Goal: Task Accomplishment & Management: Manage account settings

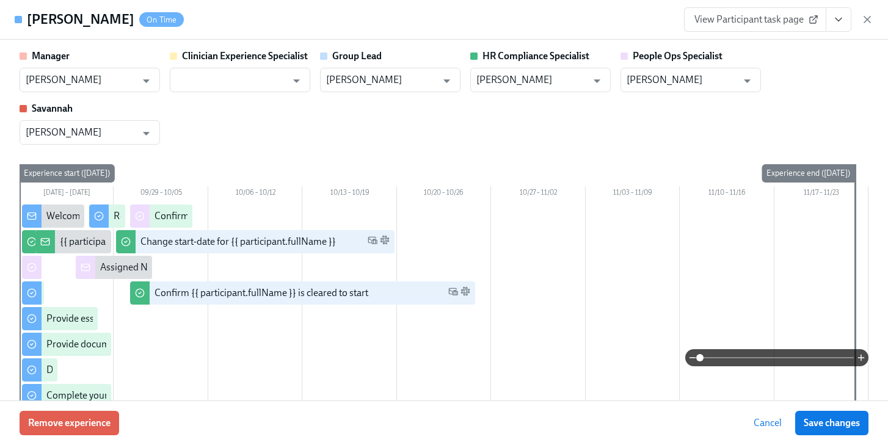
click at [864, 16] on icon "button" at bounding box center [867, 19] width 6 height 6
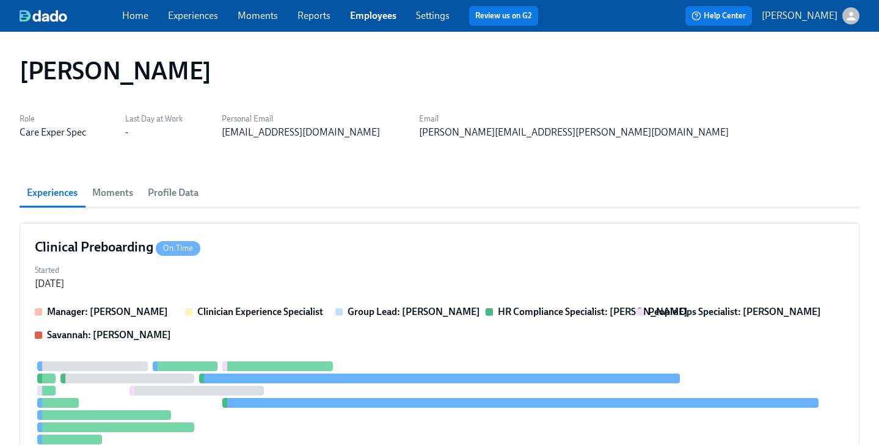
click at [370, 15] on link "Employees" at bounding box center [373, 16] width 46 height 12
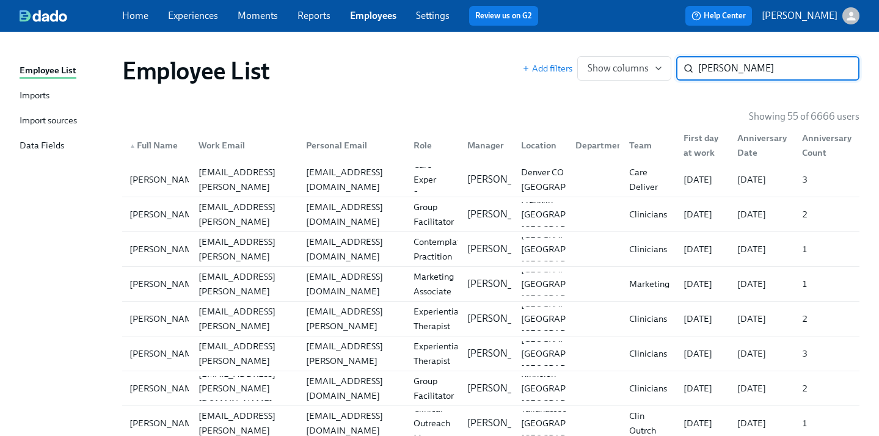
type input "[PERSON_NAME]"
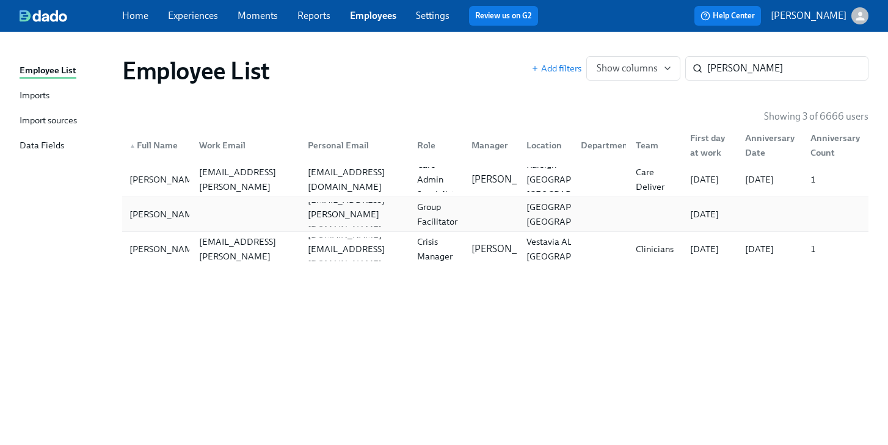
click at [430, 220] on div "Group Facilitator" at bounding box center [437, 214] width 50 height 29
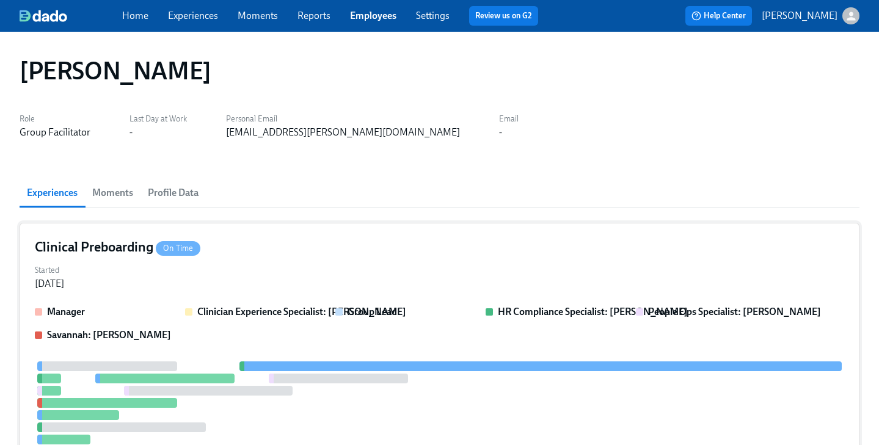
click at [444, 261] on div "Started [DATE]" at bounding box center [439, 275] width 809 height 29
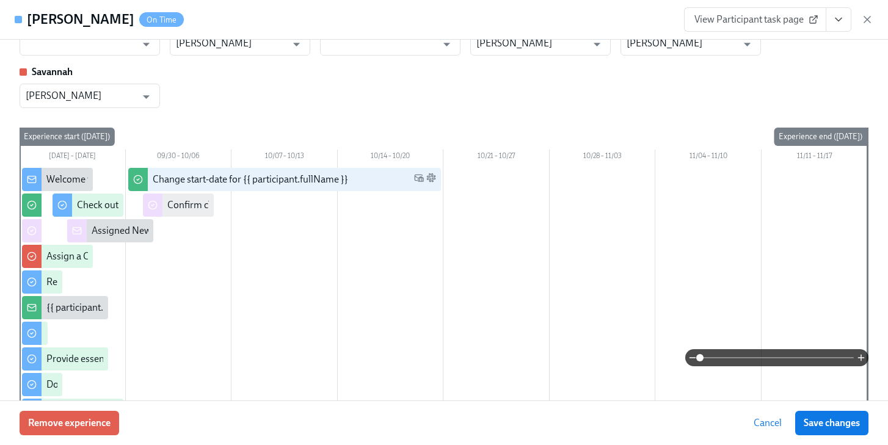
scroll to position [51, 0]
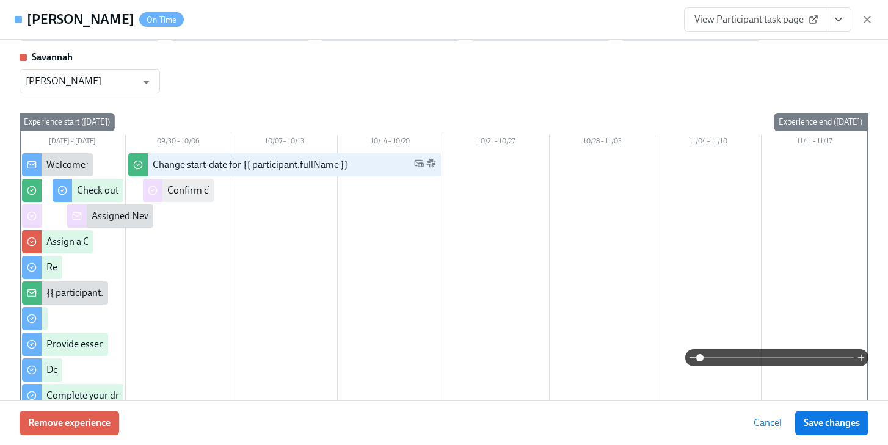
click at [838, 24] on icon "View task page" at bounding box center [839, 19] width 12 height 12
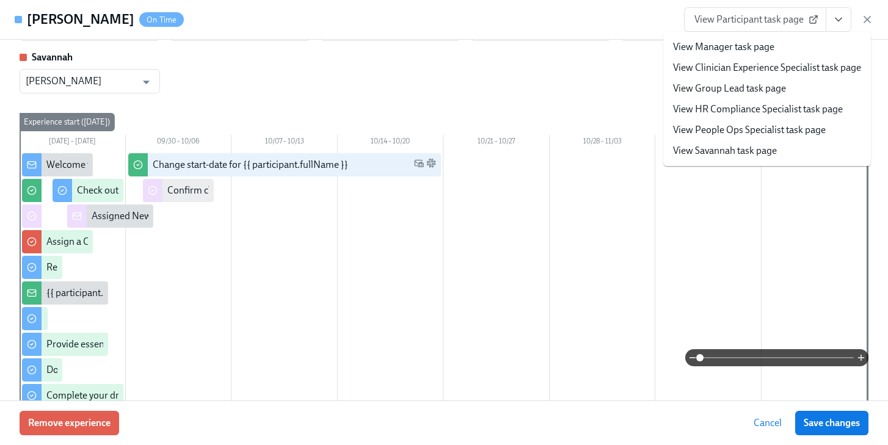
click at [781, 126] on link "View People Ops Specialist task page" at bounding box center [749, 129] width 153 height 13
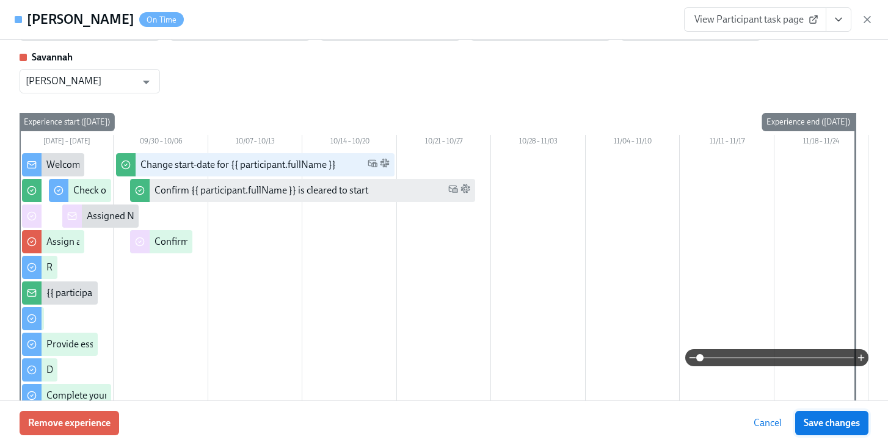
click at [820, 420] on span "Save changes" at bounding box center [832, 423] width 56 height 12
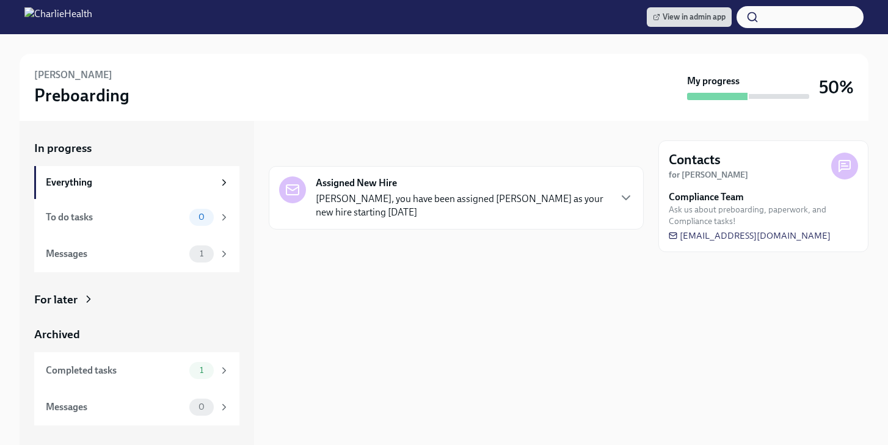
click at [111, 301] on div "For later" at bounding box center [136, 300] width 205 height 16
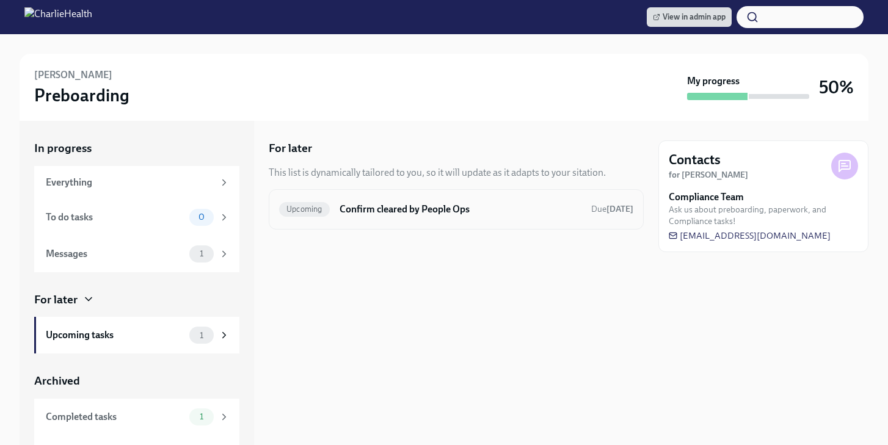
click at [439, 212] on h6 "Confirm cleared by People Ops" at bounding box center [461, 209] width 242 height 13
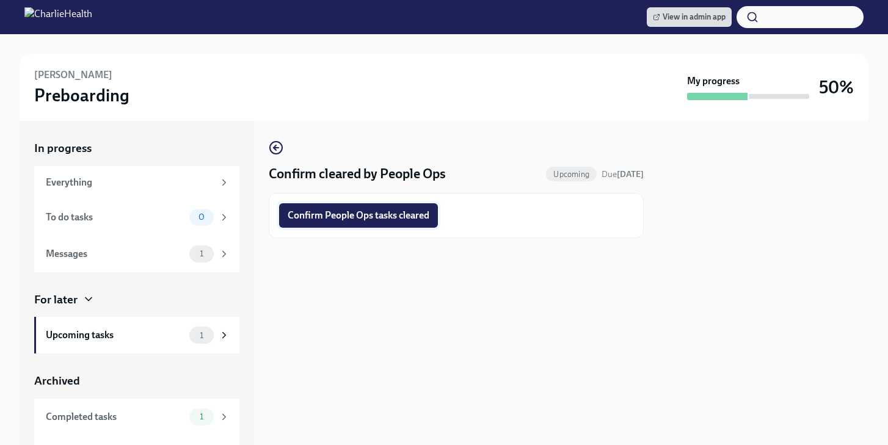
click at [427, 213] on span "Confirm People Ops tasks cleared" at bounding box center [359, 216] width 142 height 12
